Goal: Task Accomplishment & Management: Use online tool/utility

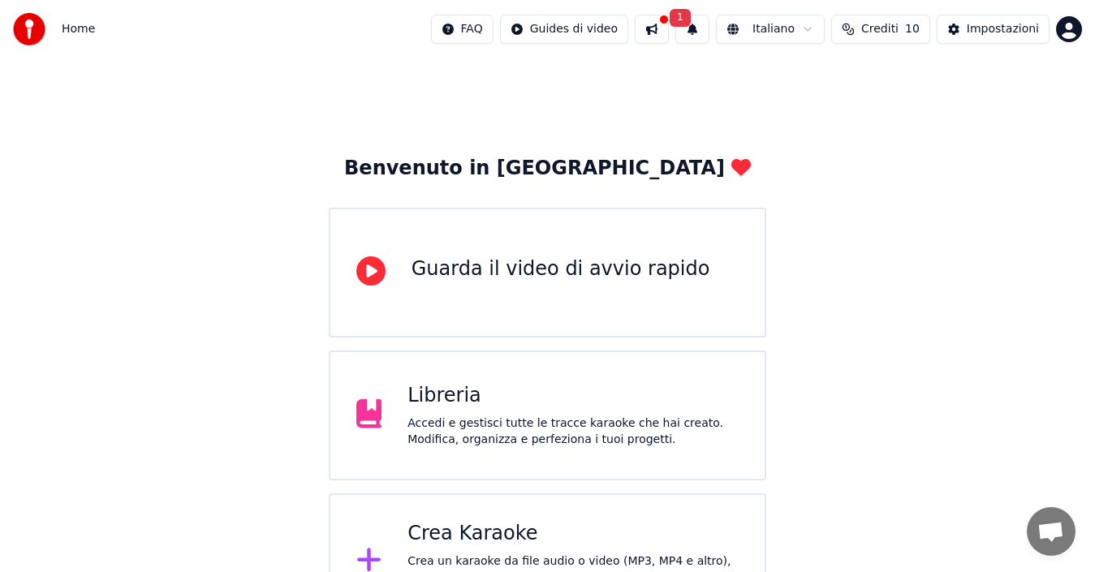
click at [526, 533] on div "Crea Karaoke" at bounding box center [573, 534] width 331 height 26
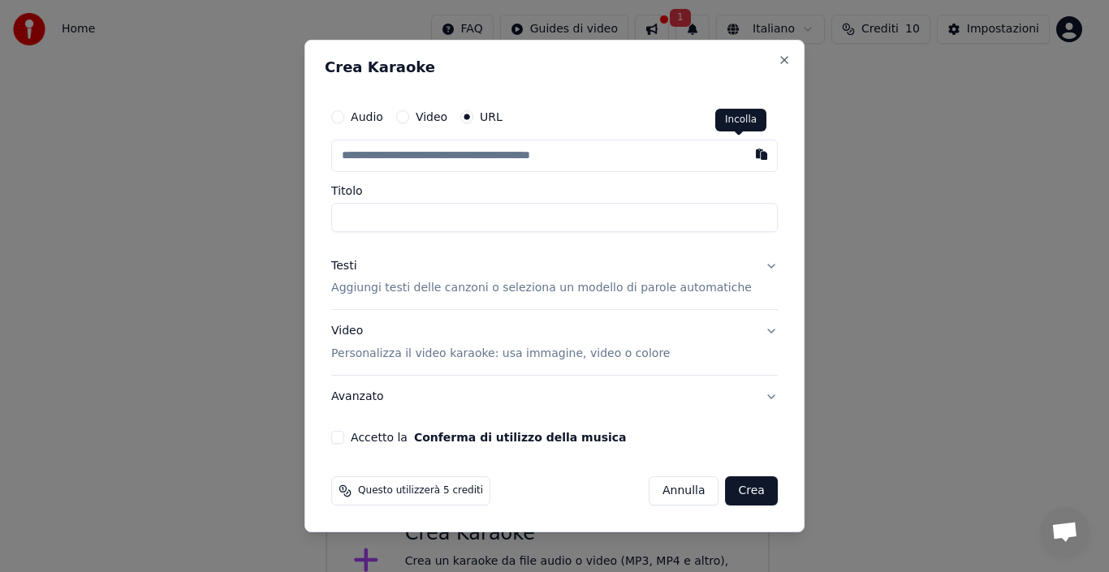
click at [745, 159] on button "button" at bounding box center [761, 154] width 32 height 29
click at [745, 157] on button "button" at bounding box center [761, 154] width 32 height 29
click at [750, 119] on div "Incolla Incolla" at bounding box center [740, 120] width 51 height 23
click at [745, 159] on button "button" at bounding box center [761, 154] width 32 height 29
type input "**********"
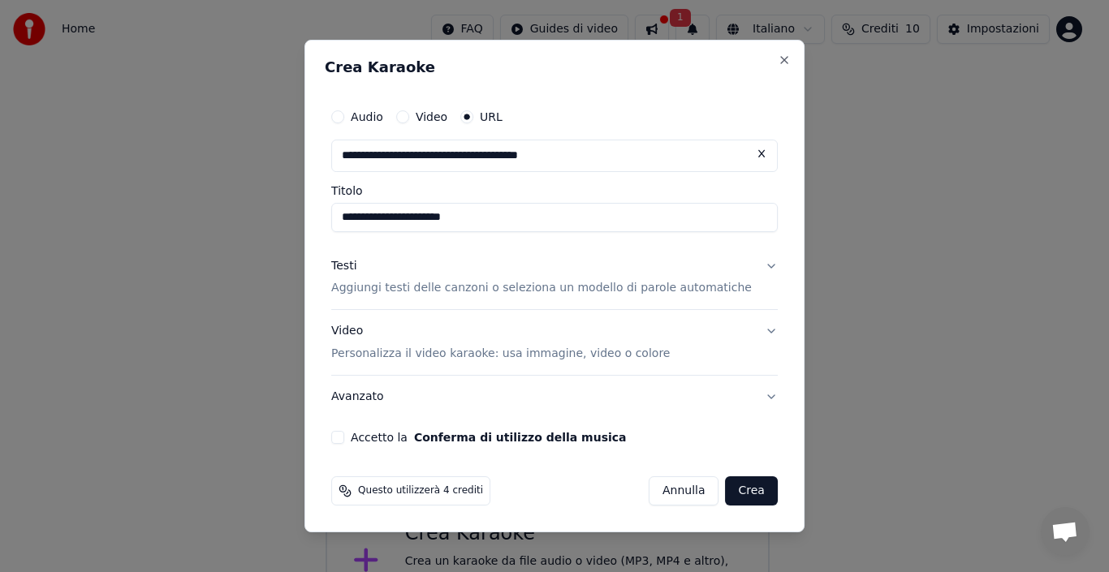
type input "**********"
click at [752, 270] on button "Testi Aggiungi testi delle canzoni o seleziona un modello di parole automatiche" at bounding box center [554, 277] width 447 height 65
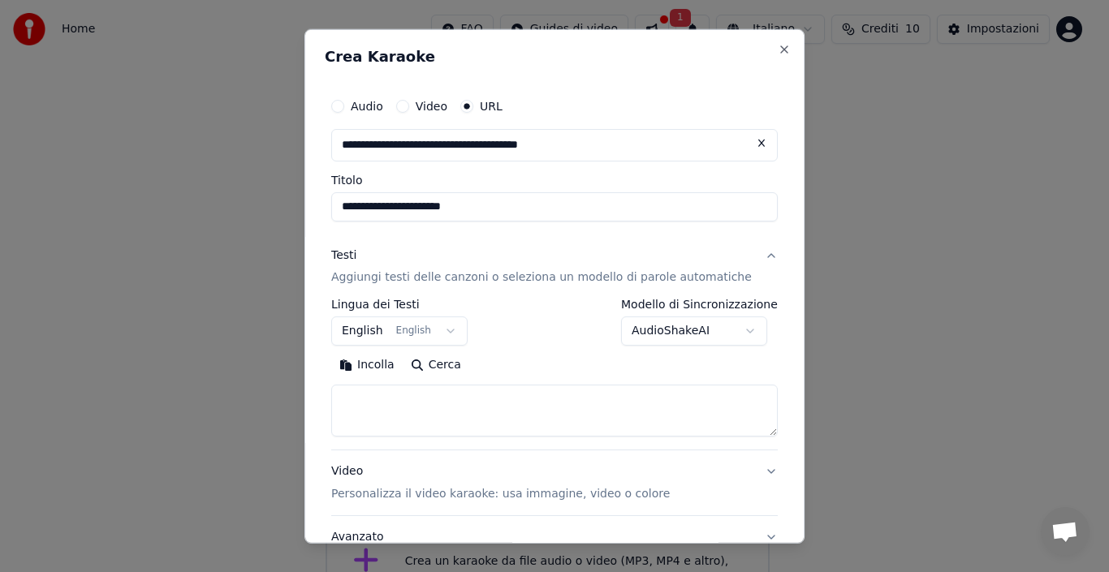
click at [375, 333] on button "English English" at bounding box center [399, 331] width 136 height 29
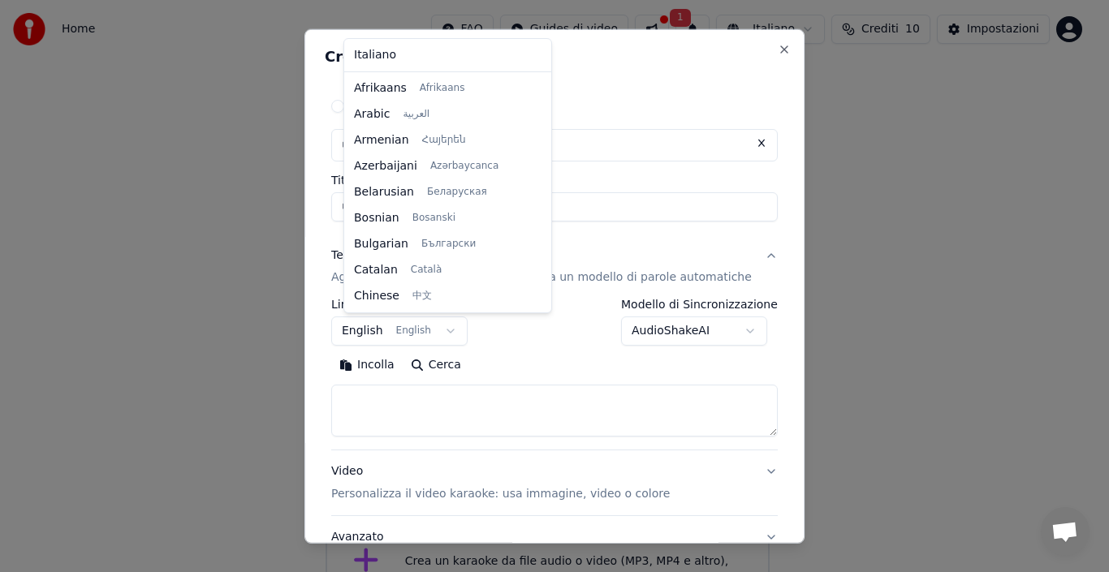
scroll to position [130, 0]
click at [411, 333] on body "**********" at bounding box center [547, 411] width 1095 height 822
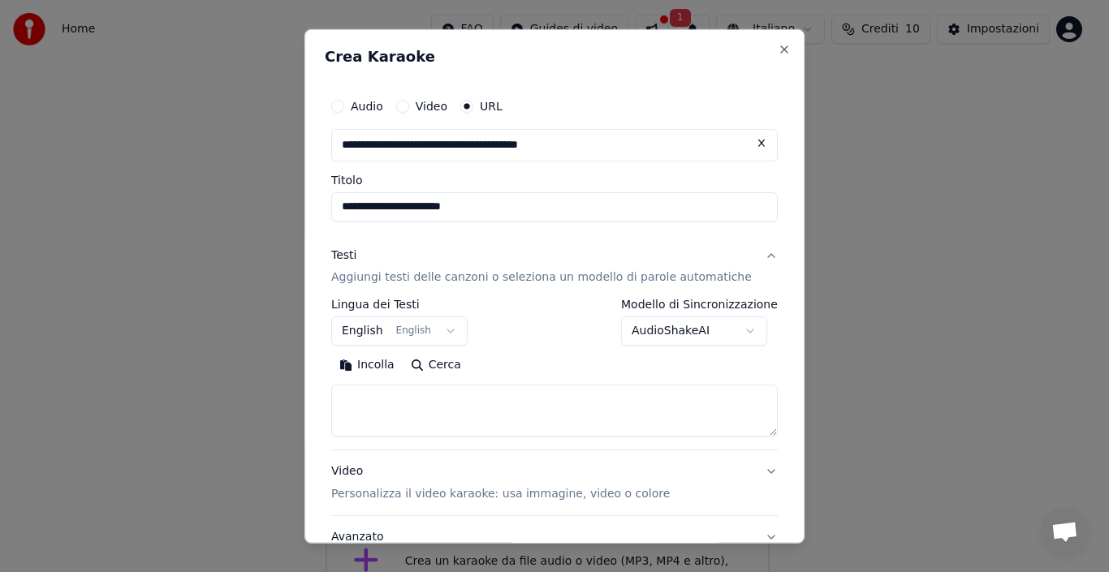
click at [372, 335] on button "English English" at bounding box center [399, 331] width 136 height 29
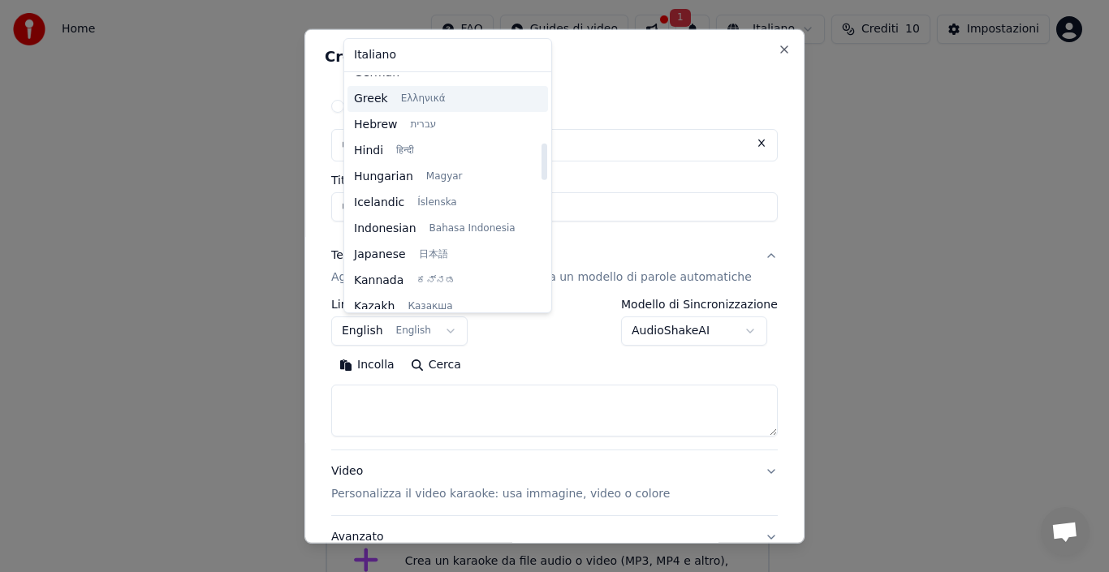
scroll to position [536, 0]
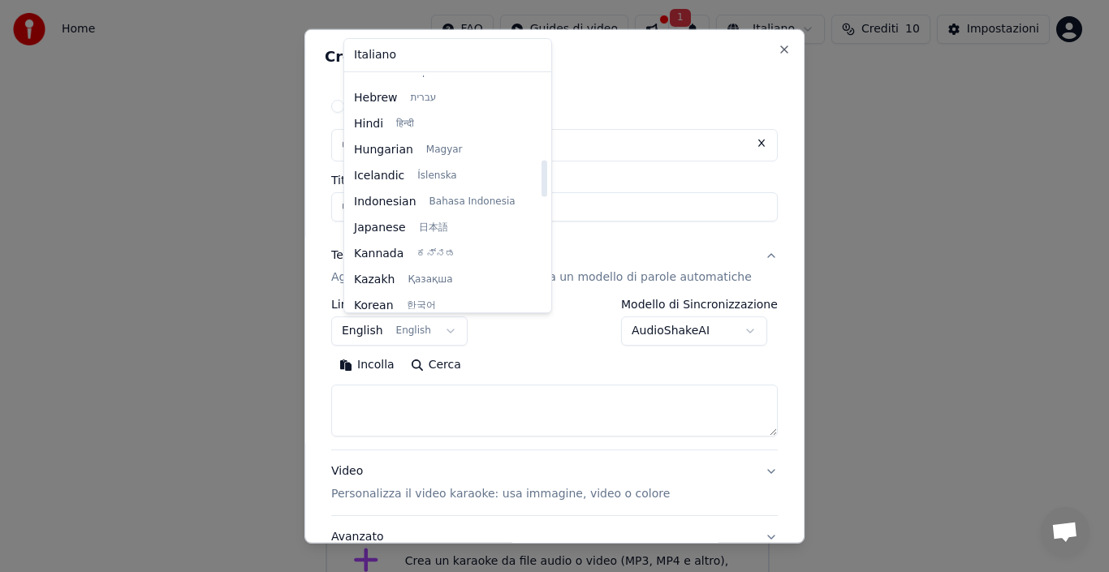
select select "**"
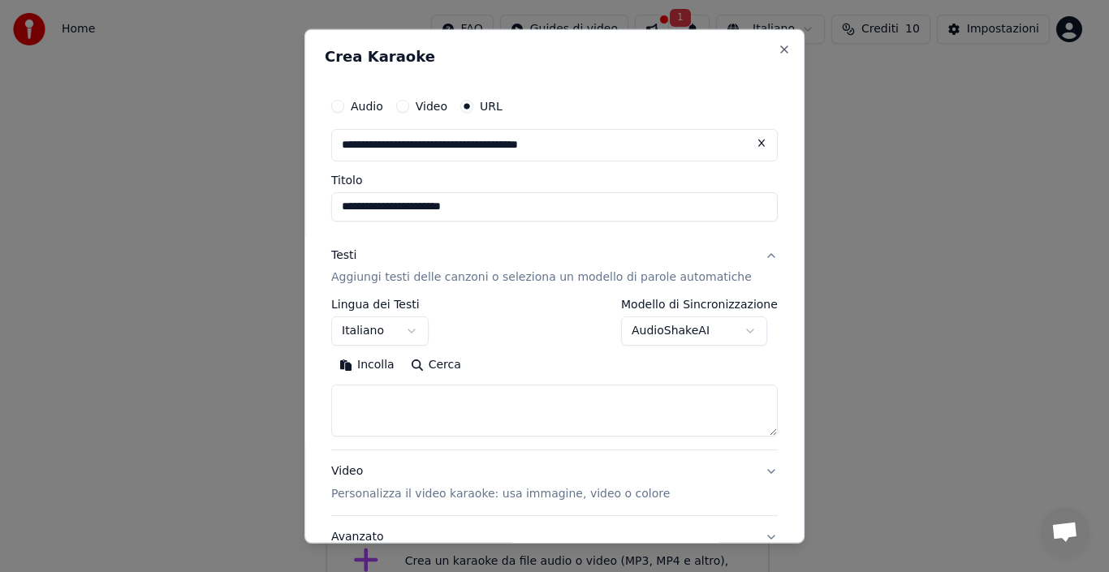
click at [383, 370] on button "Incolla" at bounding box center [366, 365] width 71 height 26
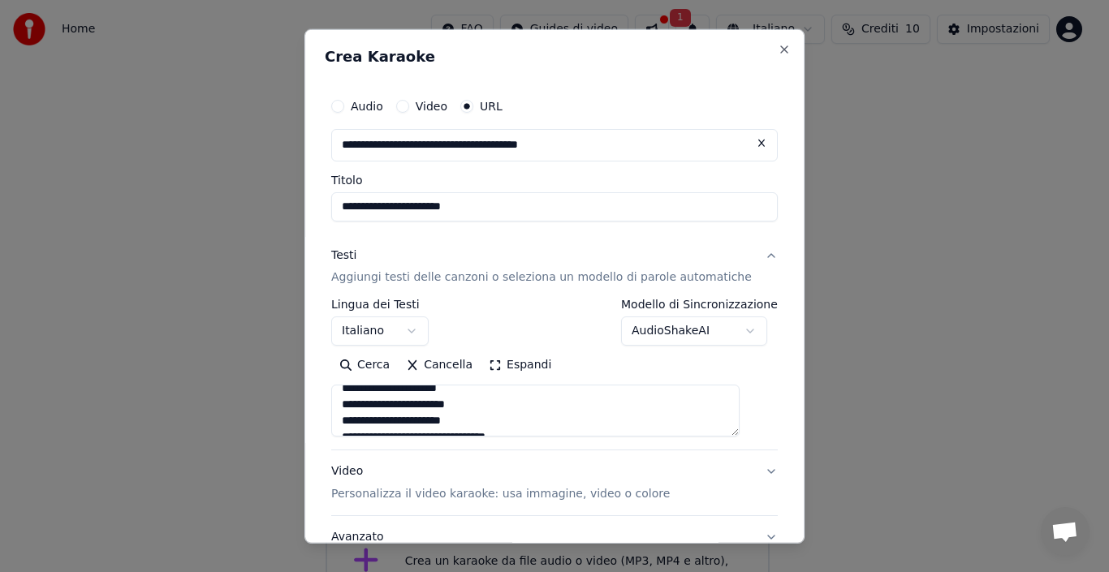
scroll to position [141, 0]
click at [654, 421] on textarea "**********" at bounding box center [535, 411] width 408 height 52
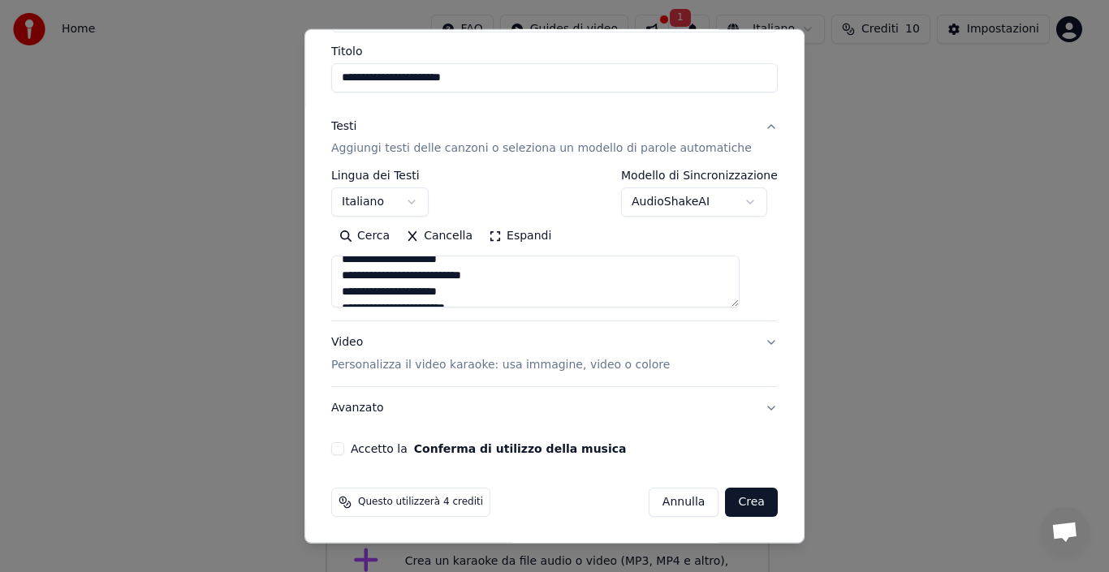
scroll to position [109, 0]
click at [371, 277] on textarea "**********" at bounding box center [535, 282] width 408 height 52
click at [365, 277] on textarea "**********" at bounding box center [535, 282] width 408 height 52
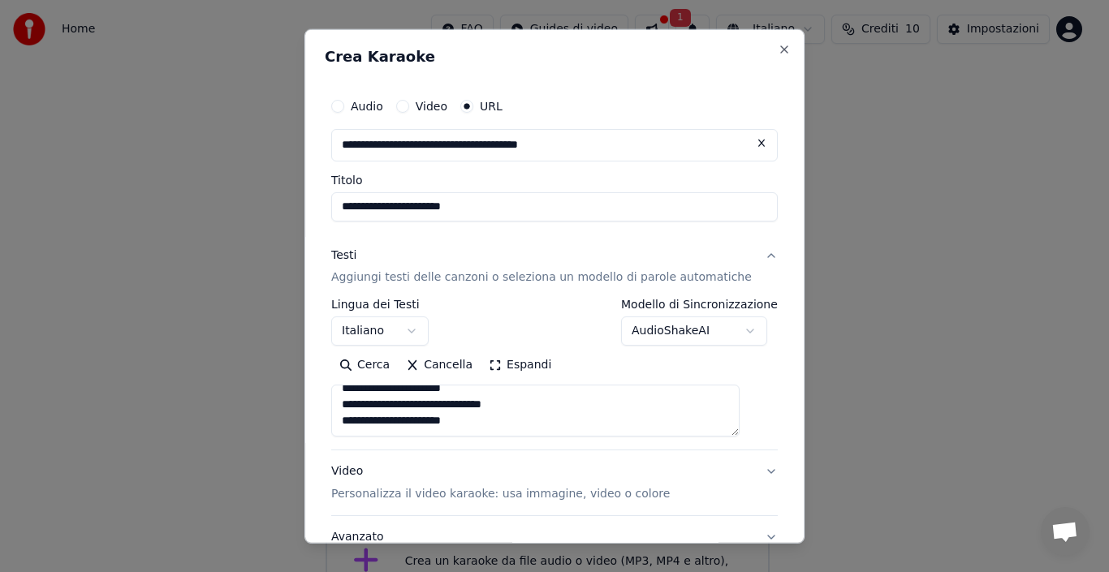
scroll to position [129, 0]
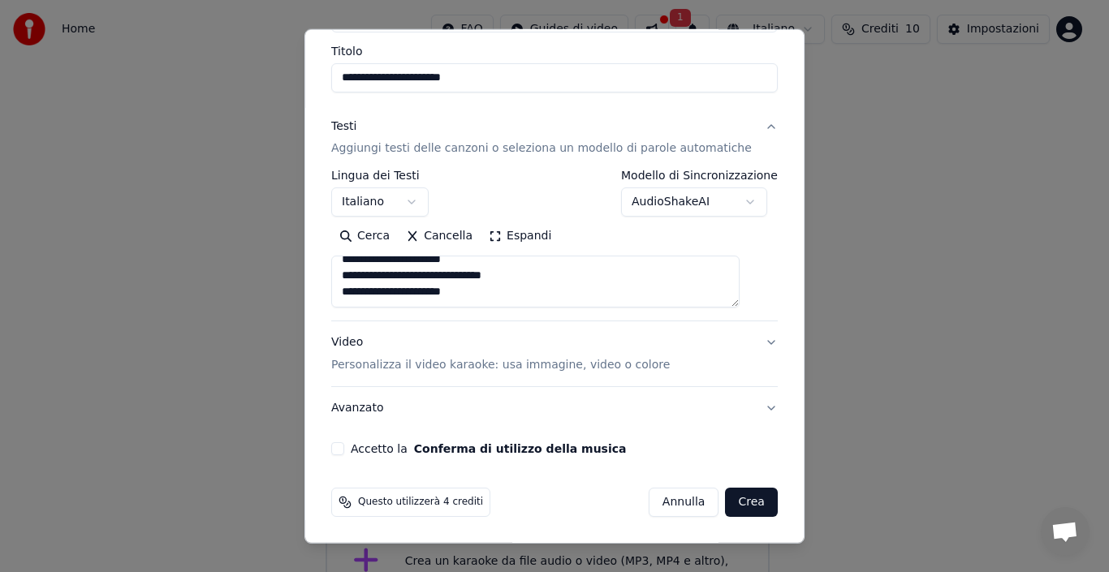
click at [493, 290] on textarea "**********" at bounding box center [535, 282] width 408 height 52
type textarea "*"
click at [387, 237] on button "Incolla" at bounding box center [366, 236] width 71 height 26
click at [726, 504] on button "Crea" at bounding box center [752, 502] width 52 height 29
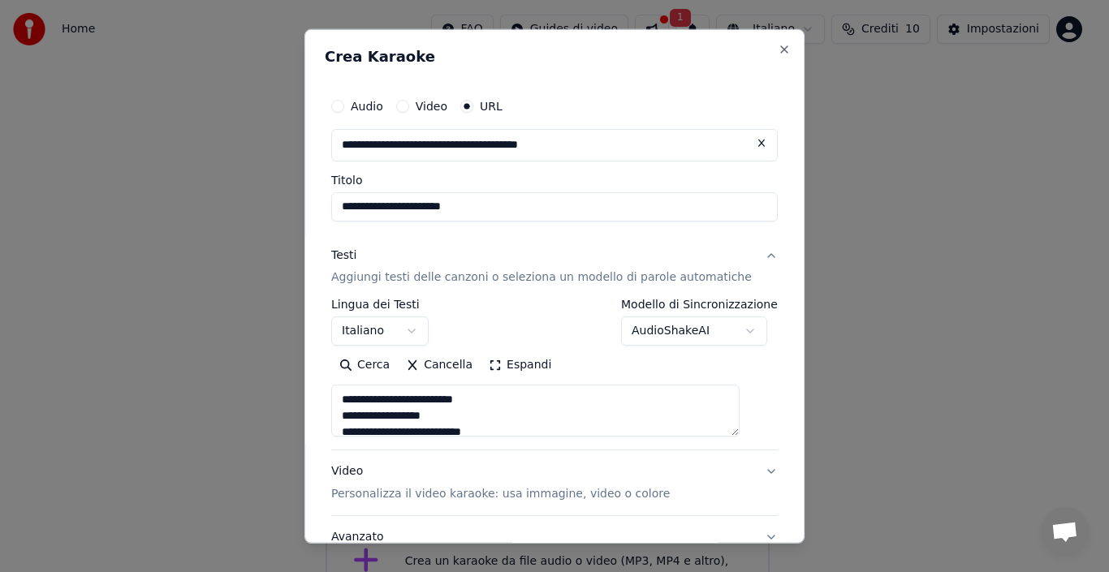
scroll to position [152, 0]
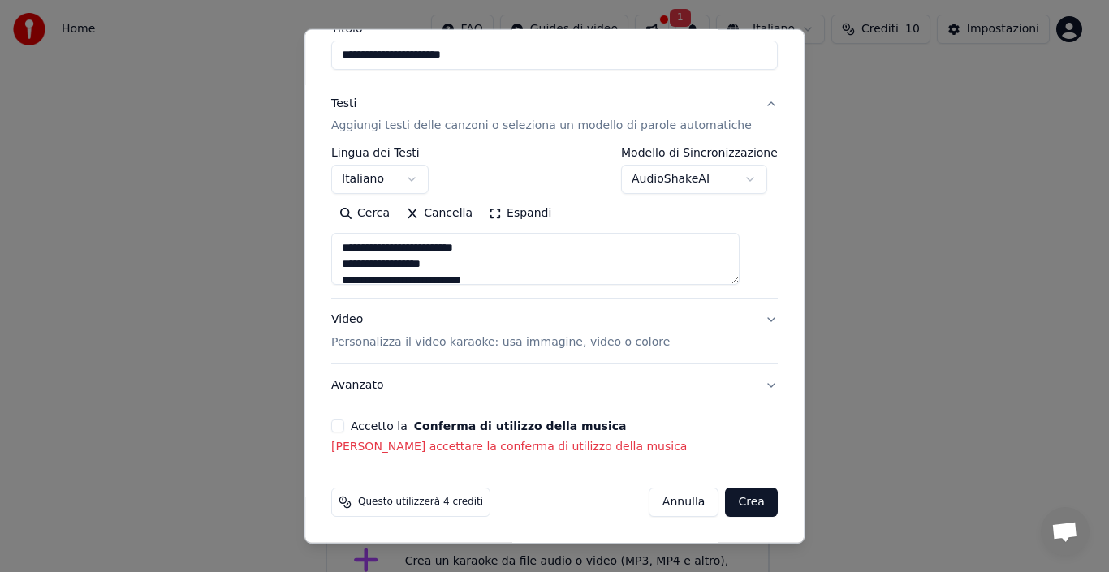
click at [344, 426] on button "Accetto la Conferma di utilizzo della musica" at bounding box center [337, 426] width 13 height 13
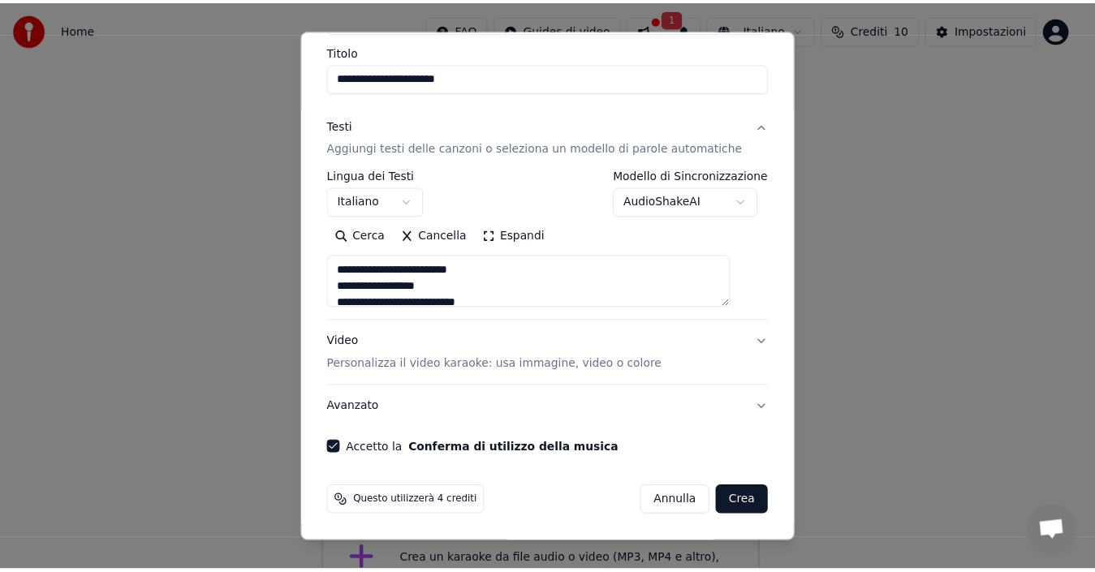
scroll to position [129, 0]
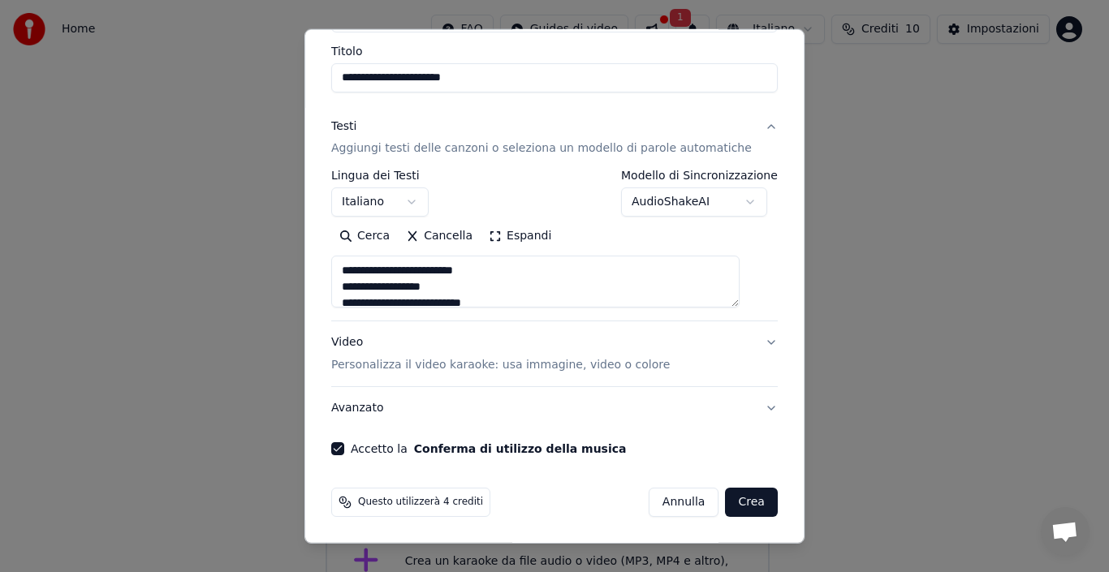
click at [726, 503] on button "Crea" at bounding box center [752, 502] width 52 height 29
type textarea "**********"
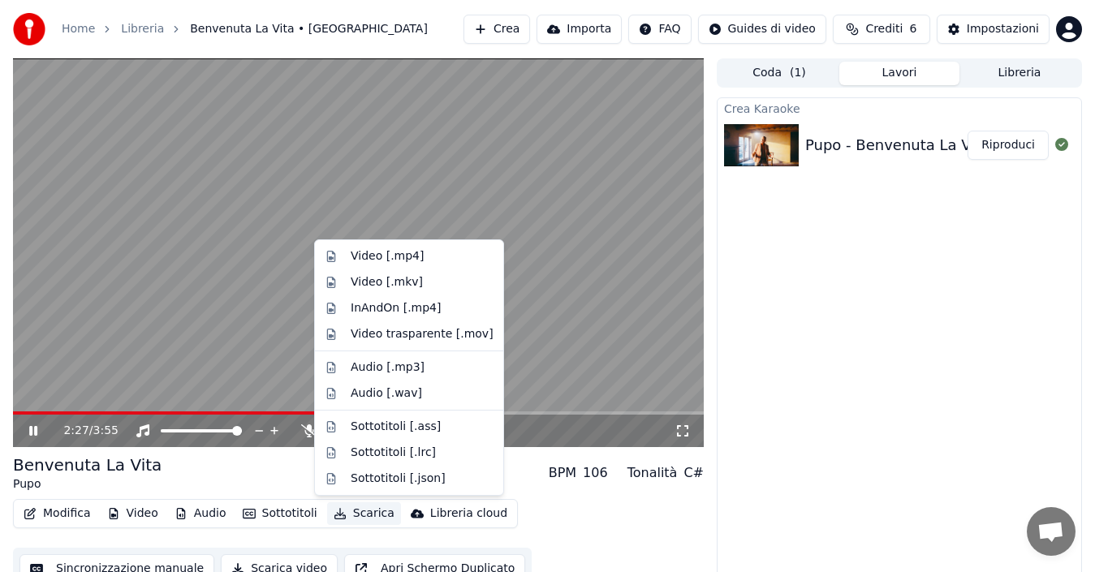
click at [352, 515] on button "Scarica" at bounding box center [364, 514] width 74 height 23
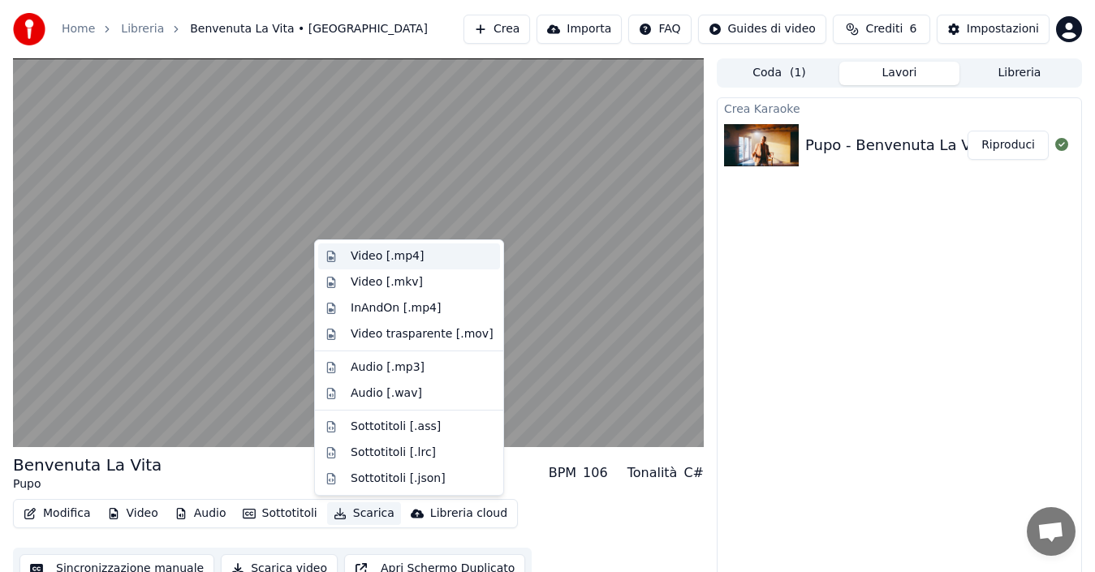
click at [395, 261] on div "Video [.mp4]" at bounding box center [387, 256] width 73 height 16
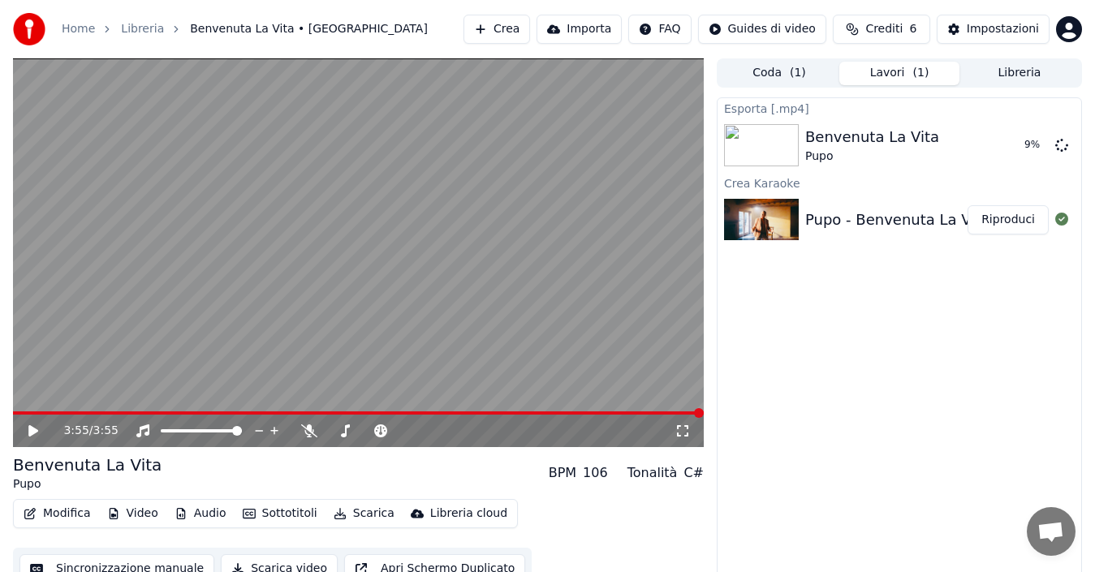
click at [205, 516] on button "Audio" at bounding box center [200, 514] width 65 height 23
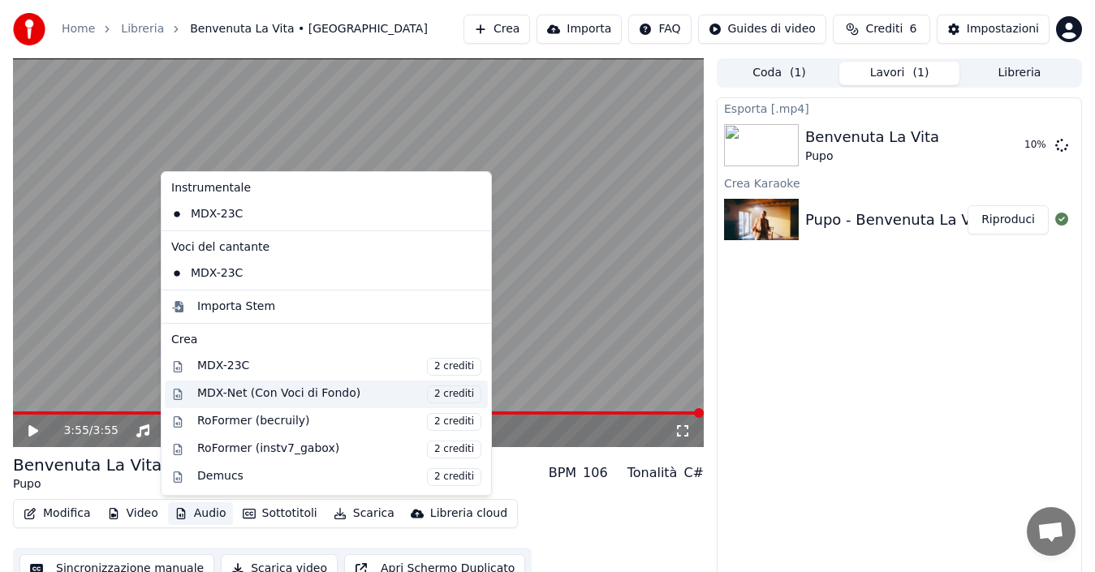
click at [244, 395] on div "MDX-Net (Con Voci di Fondo) 2 crediti" at bounding box center [339, 395] width 284 height 18
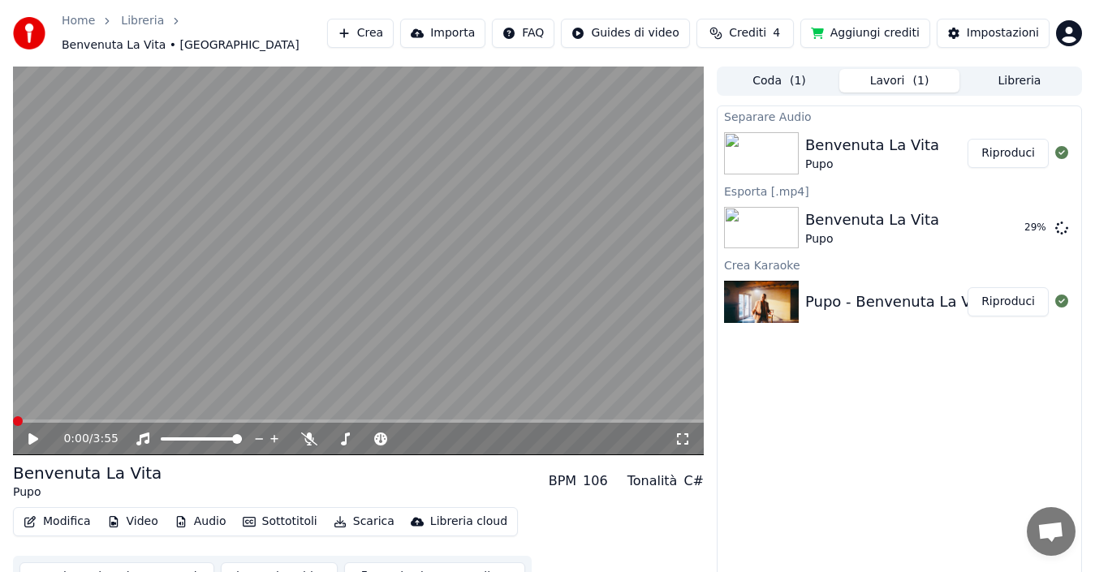
click at [1006, 149] on button "Riproduci" at bounding box center [1008, 153] width 81 height 29
click at [849, 145] on div "Benvenuta La Vita" at bounding box center [873, 145] width 134 height 23
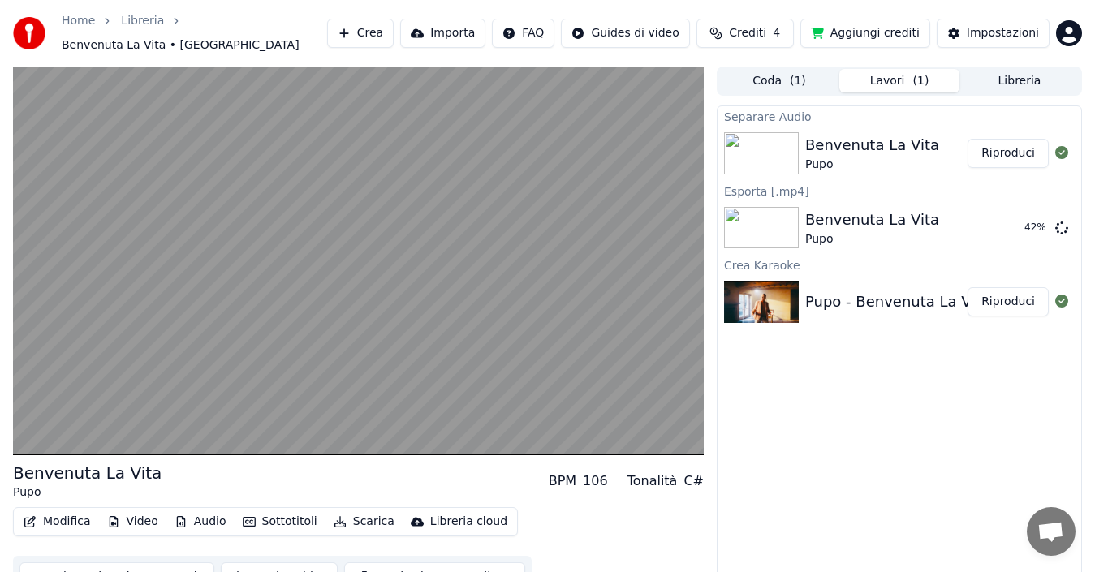
click at [999, 146] on button "Riproduci" at bounding box center [1008, 153] width 81 height 29
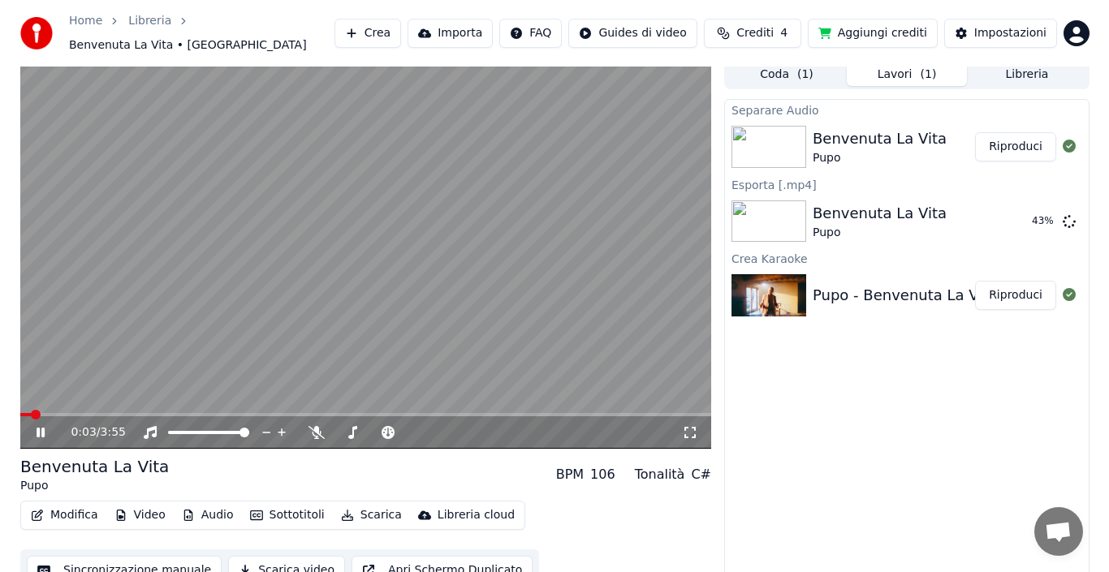
scroll to position [18, 0]
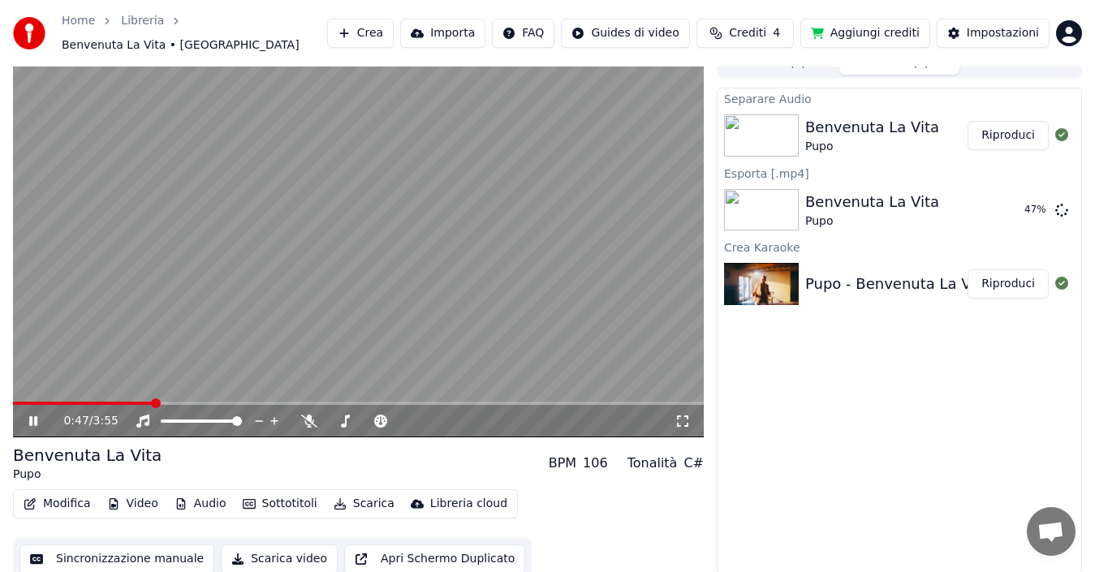
click at [1018, 280] on button "Riproduci" at bounding box center [1008, 284] width 81 height 29
click at [30, 417] on icon at bounding box center [33, 422] width 8 height 10
click at [781, 125] on img at bounding box center [761, 135] width 75 height 42
click at [1007, 136] on button "Riproduci" at bounding box center [1008, 135] width 81 height 29
click at [461, 402] on span at bounding box center [358, 403] width 691 height 3
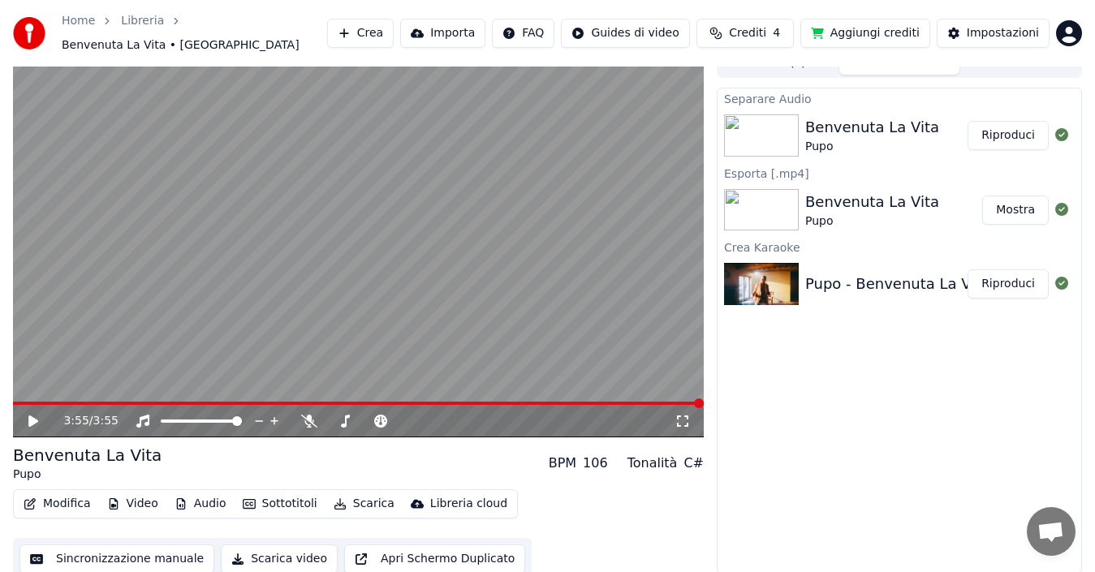
click at [750, 35] on span "Crediti" at bounding box center [747, 33] width 37 height 16
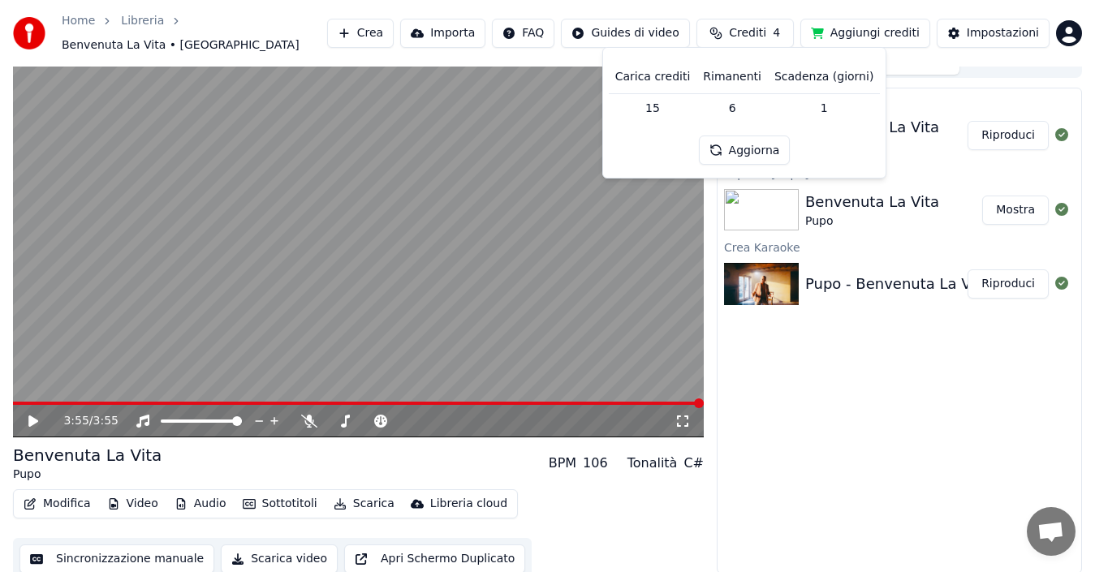
click at [827, 79] on th "Scadenza (giorni)" at bounding box center [824, 77] width 112 height 32
click at [745, 151] on button "Aggiorna" at bounding box center [745, 150] width 92 height 29
click at [928, 389] on div "Separare Audio Benvenuta La Vita Pupo Riproduci Esporta [.mp4] Benvenuta La Vit…" at bounding box center [899, 331] width 365 height 486
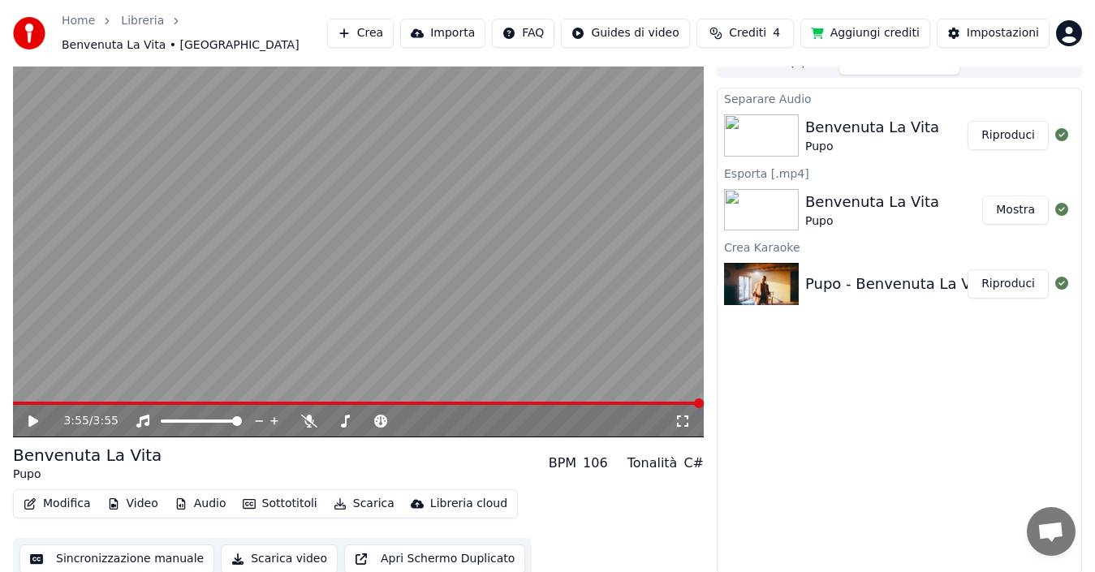
click at [345, 36] on button "Crea" at bounding box center [360, 33] width 67 height 29
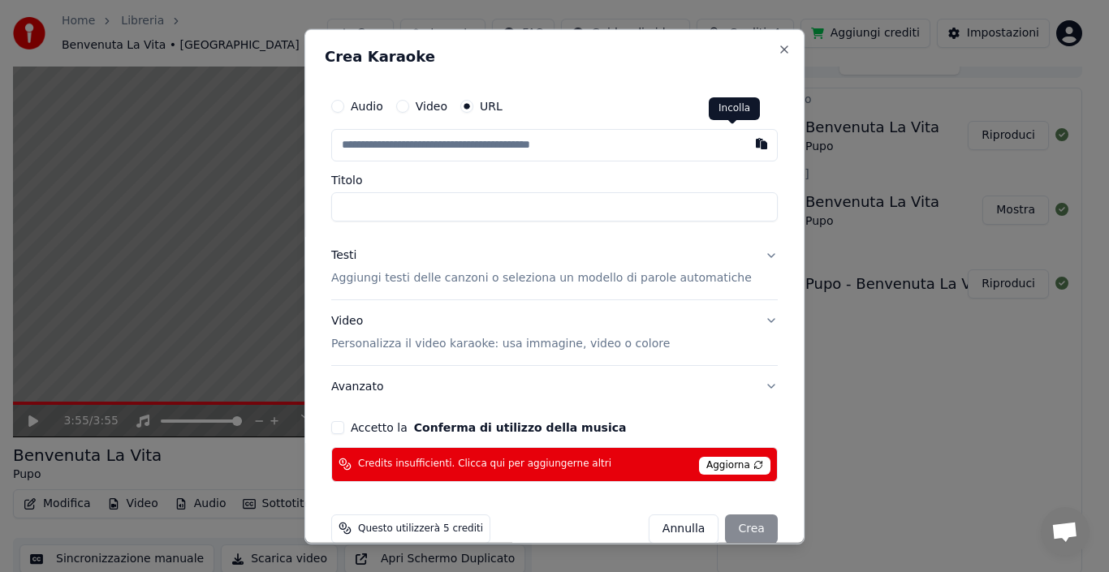
click at [745, 147] on button "button" at bounding box center [761, 142] width 32 height 29
type input "**********"
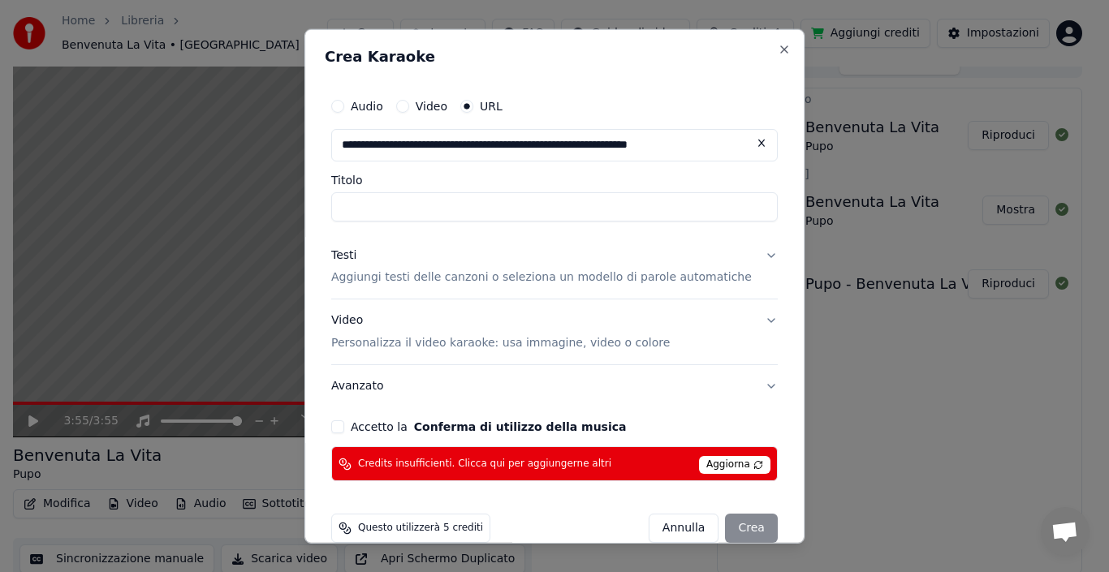
type input "**********"
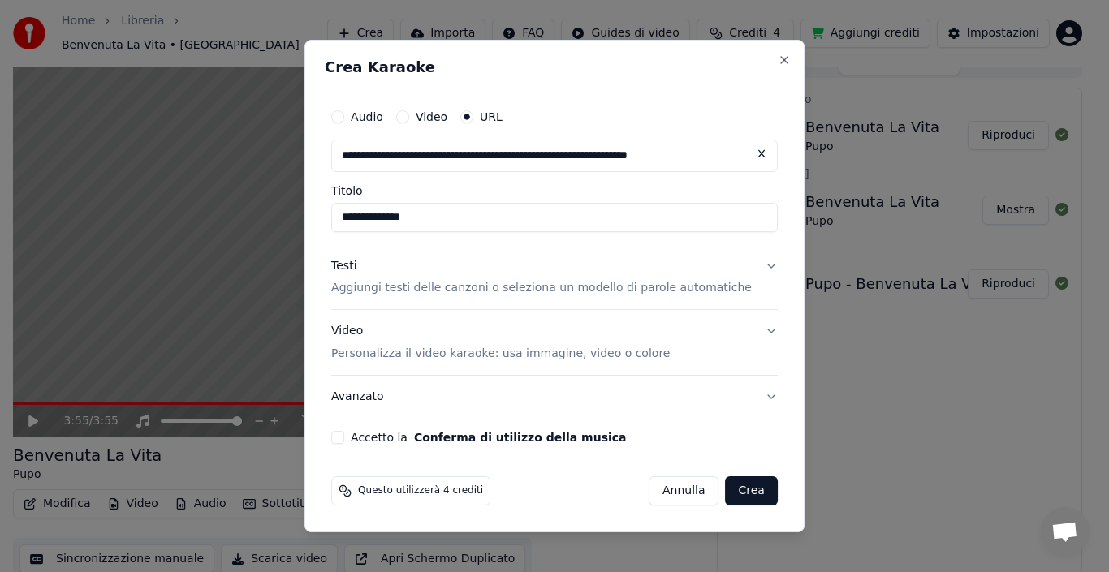
click at [464, 297] on button "Testi Aggiungi testi delle canzoni o seleziona un modello di parole automatiche" at bounding box center [554, 277] width 447 height 65
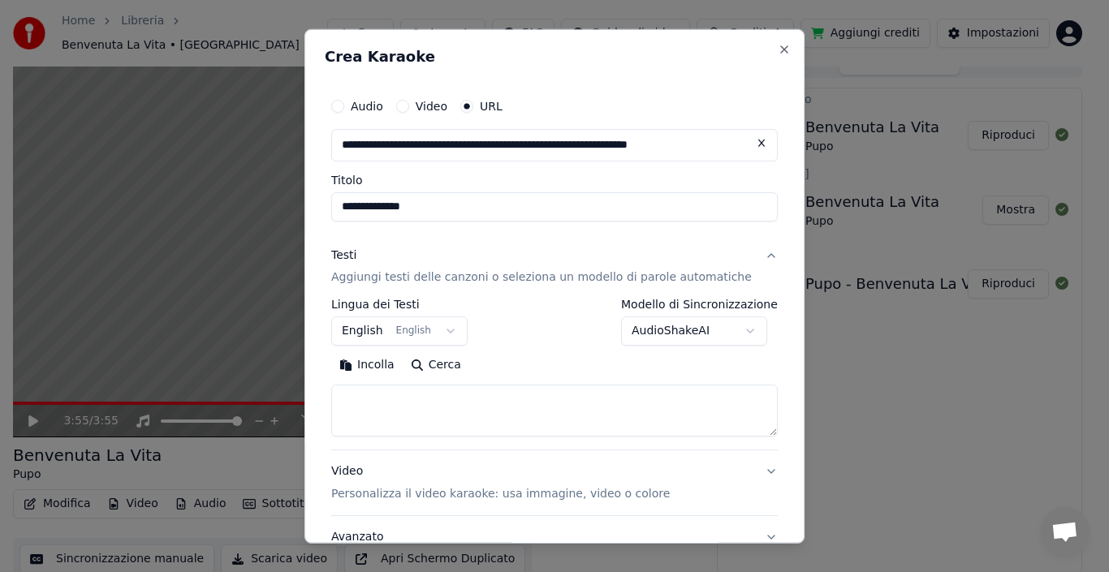
click at [404, 332] on button "English English" at bounding box center [399, 331] width 136 height 29
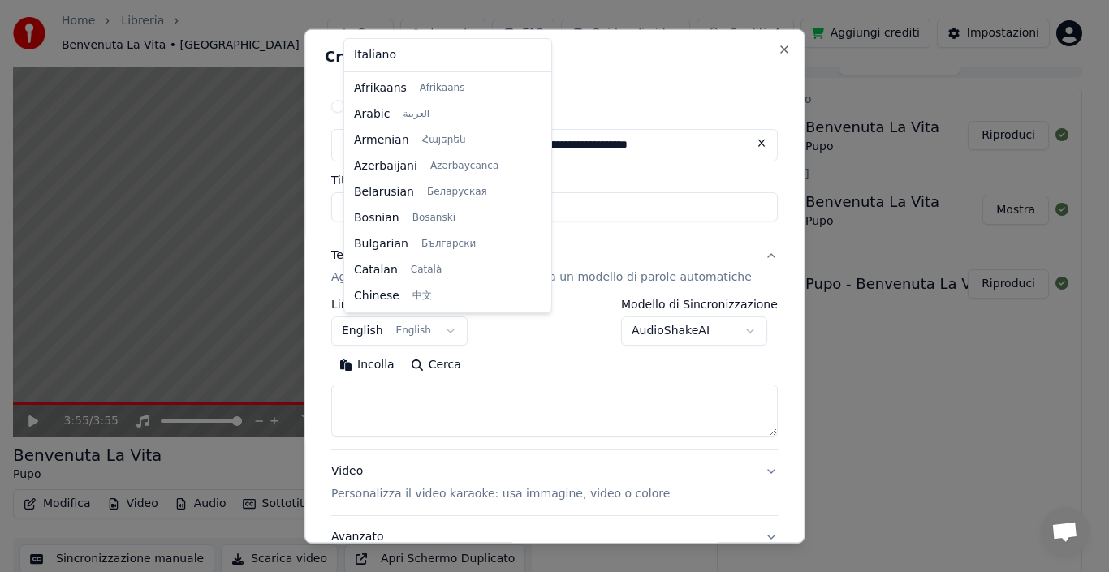
scroll to position [130, 0]
select select "**"
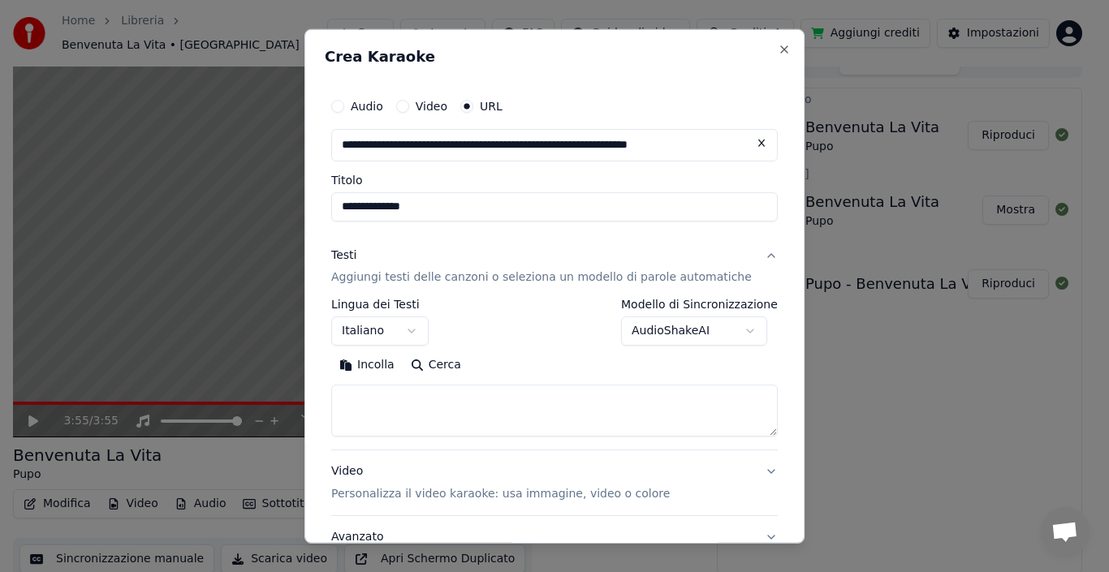
click at [391, 370] on button "Incolla" at bounding box center [366, 365] width 71 height 26
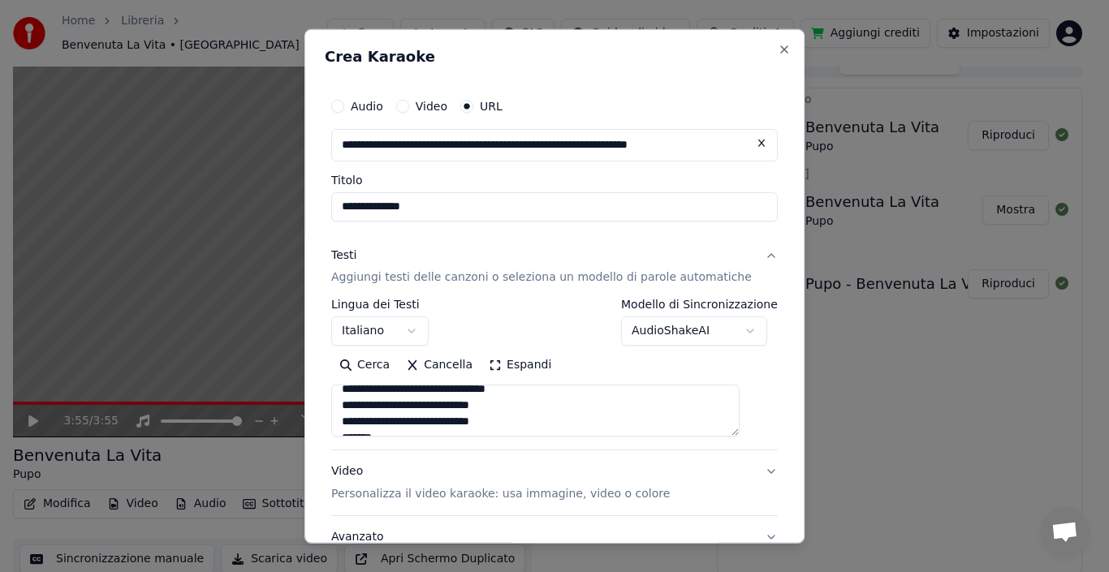
scroll to position [0, 0]
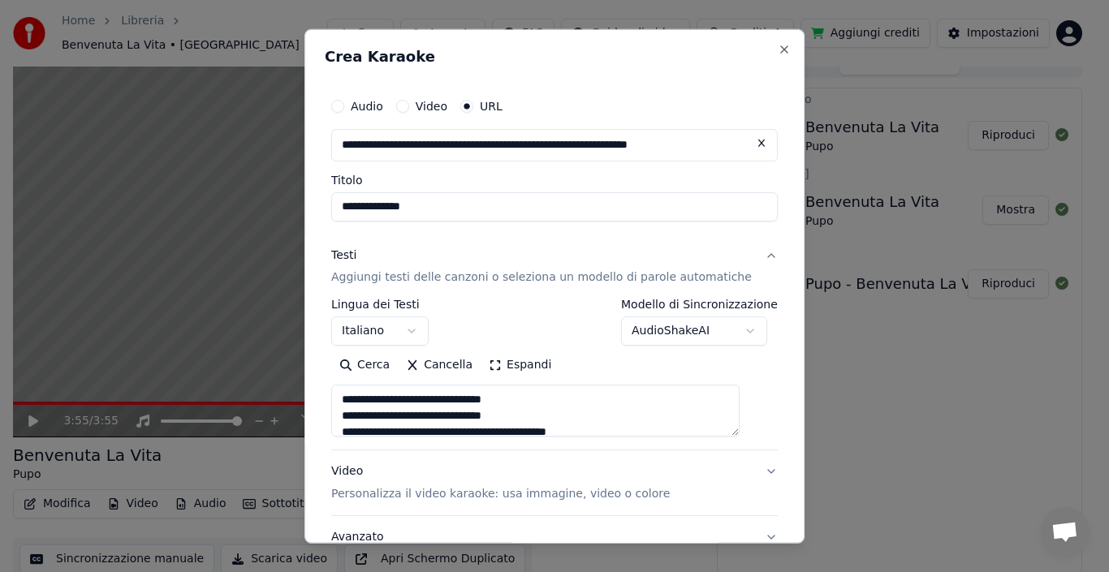
click at [639, 433] on textarea at bounding box center [535, 411] width 408 height 52
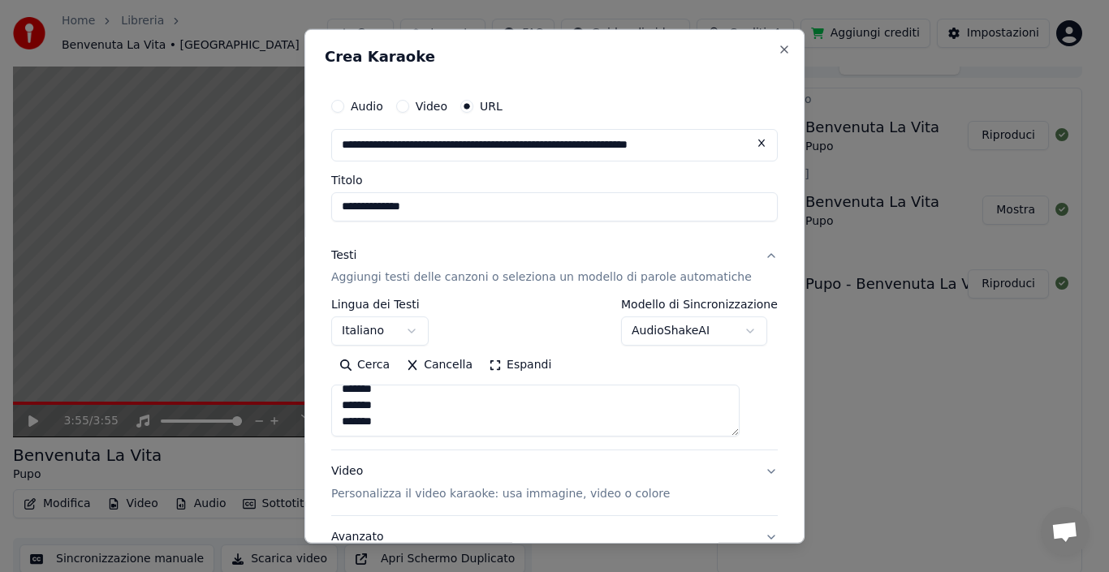
click at [646, 426] on textarea at bounding box center [535, 411] width 408 height 52
type textarea "*"
click at [382, 369] on button "Incolla" at bounding box center [366, 365] width 71 height 26
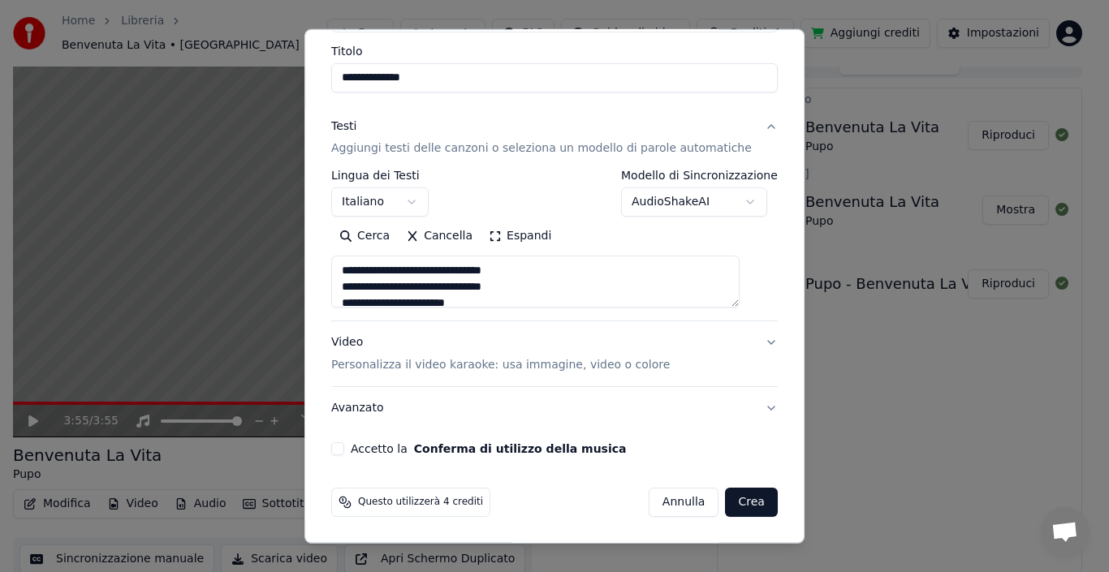
click at [344, 453] on button "Accetto la Conferma di utilizzo della musica" at bounding box center [337, 449] width 13 height 13
click at [736, 503] on button "Crea" at bounding box center [752, 502] width 52 height 29
type textarea "**********"
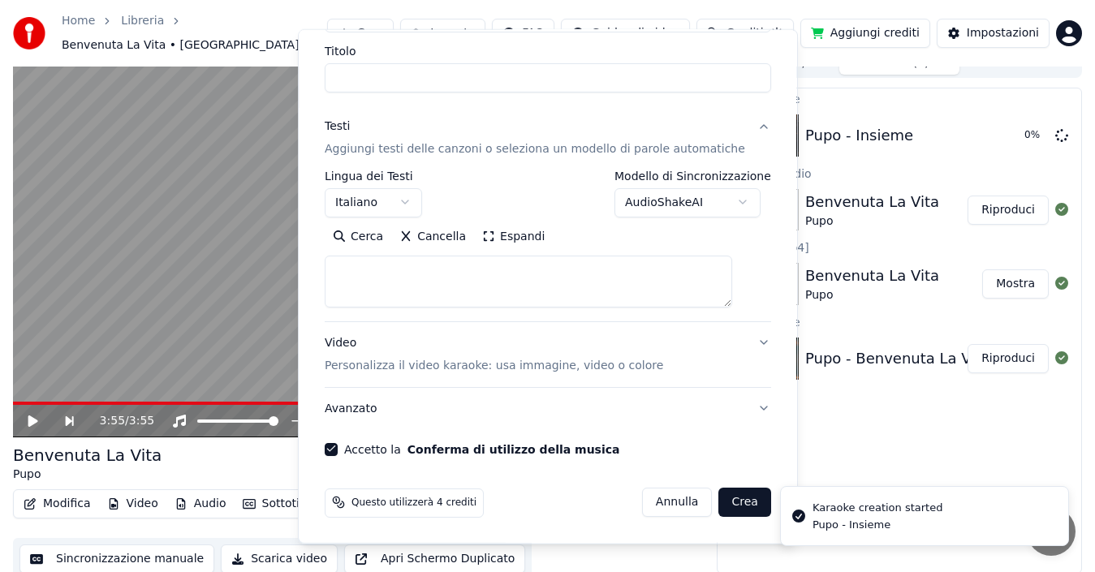
select select
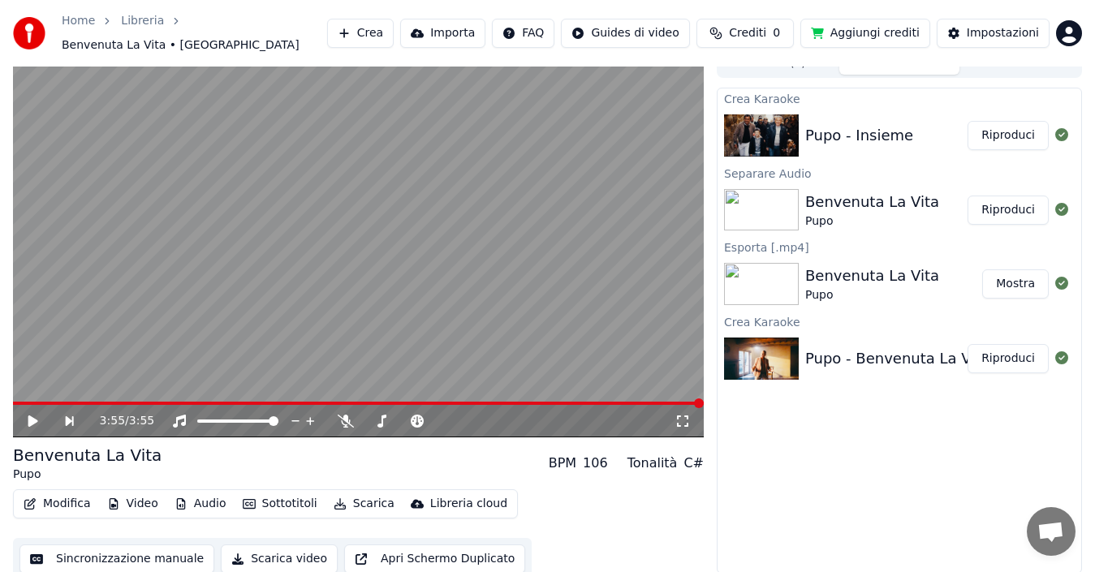
click at [1007, 129] on button "Riproduci" at bounding box center [1008, 135] width 81 height 29
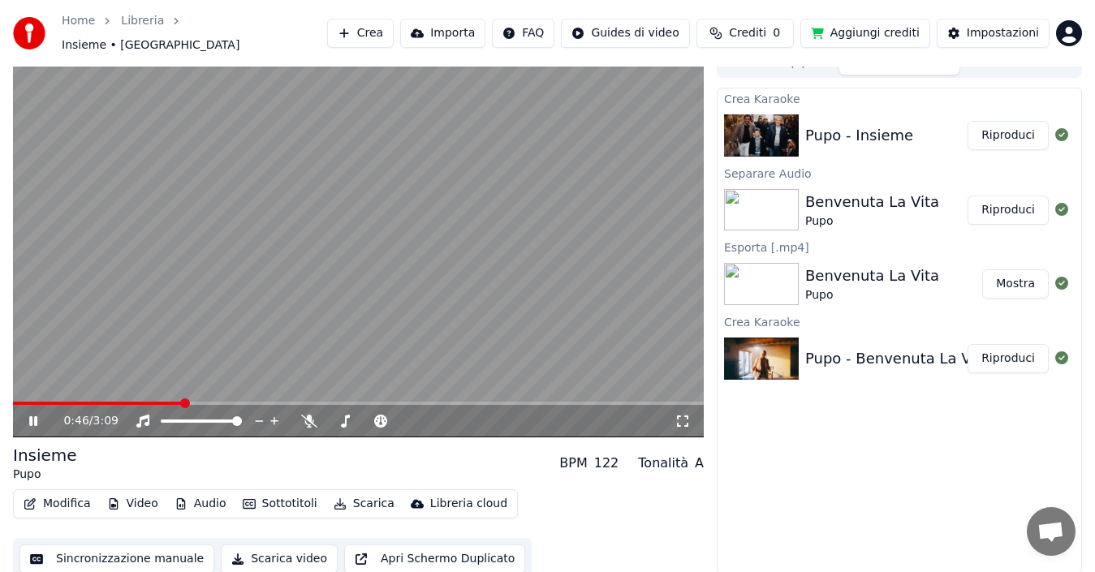
click at [344, 497] on button "Scarica" at bounding box center [364, 504] width 74 height 23
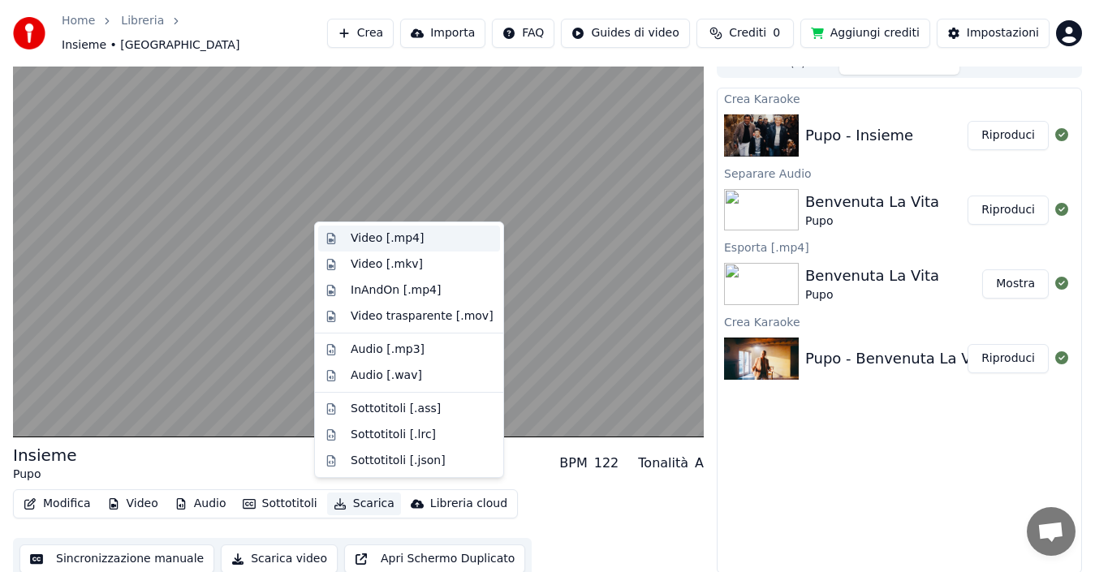
click at [374, 239] on div "Video [.mp4]" at bounding box center [387, 239] width 73 height 16
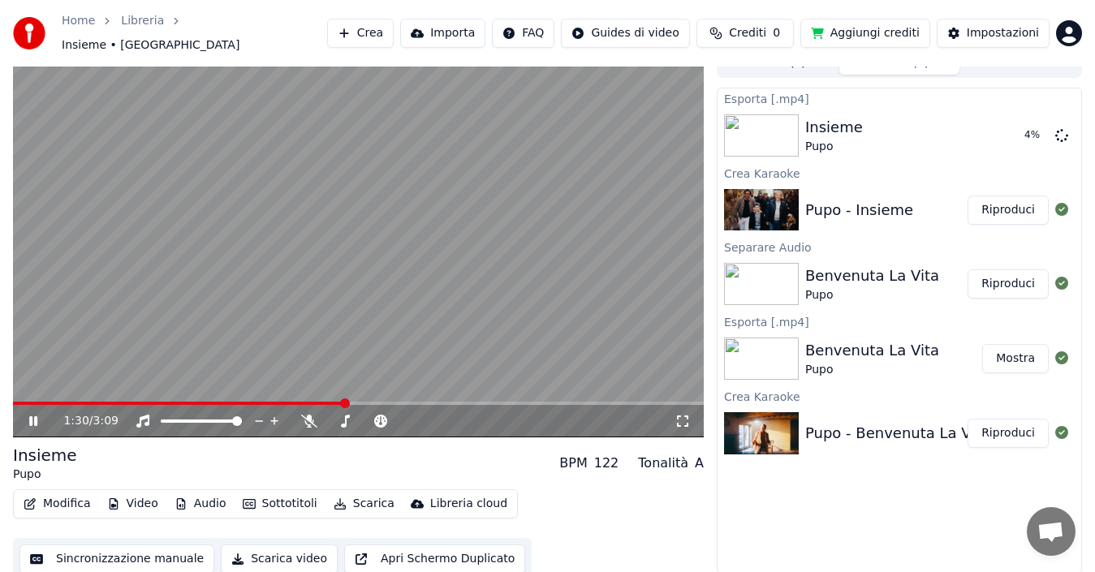
click at [31, 417] on icon at bounding box center [33, 422] width 8 height 10
